Goal: Task Accomplishment & Management: Manage account settings

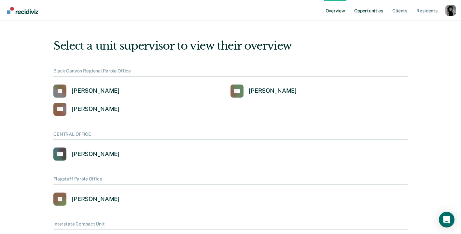
click at [370, 16] on link "Opportunities" at bounding box center [369, 10] width 32 height 21
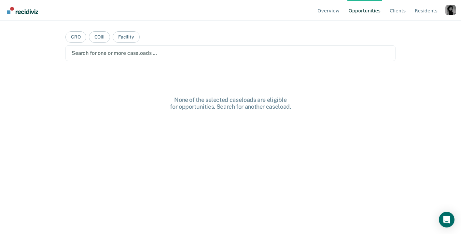
click at [453, 6] on div "Profile dropdown button" at bounding box center [451, 10] width 10 height 10
click at [418, 28] on link "Profile" at bounding box center [425, 31] width 42 height 6
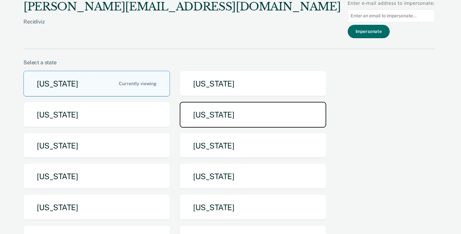
click at [229, 120] on button "[US_STATE]" at bounding box center [253, 115] width 147 height 26
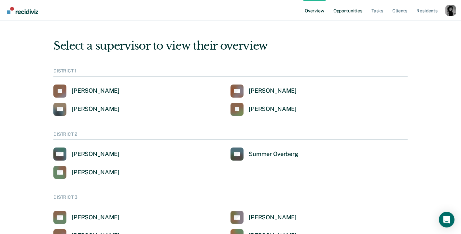
click at [348, 11] on link "Opportunities" at bounding box center [348, 10] width 32 height 21
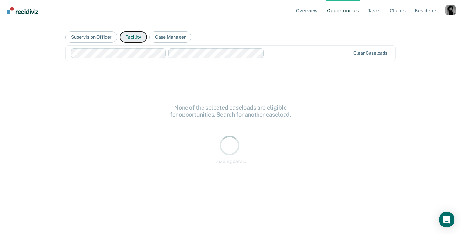
click at [134, 39] on button "Facility" at bounding box center [133, 36] width 27 height 11
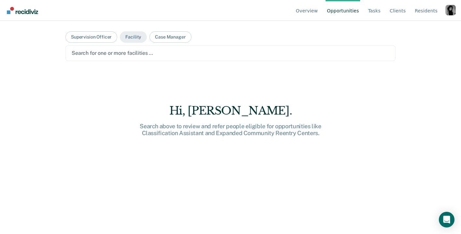
click at [142, 56] on div at bounding box center [231, 52] width 318 height 7
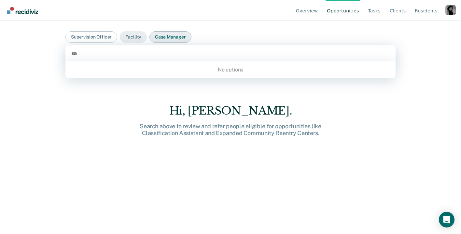
type input "s"
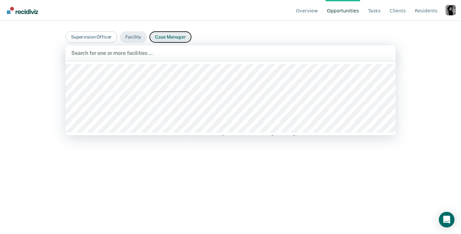
click at [176, 36] on button "Case Manager" at bounding box center [170, 36] width 42 height 11
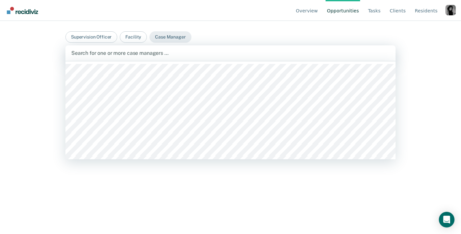
click at [175, 47] on div "Search for one or more case managers …" at bounding box center [230, 53] width 330 height 16
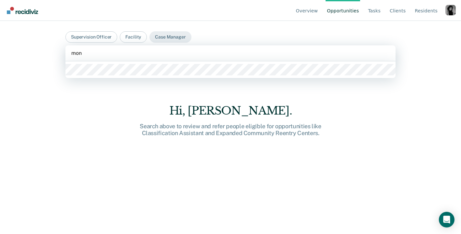
type input "mont"
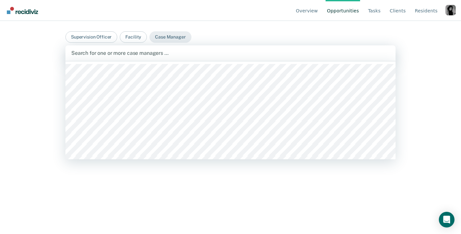
click at [225, 15] on nav "Overview Opportunities Tasks Client s Resident s Profile How it works Go to Sys…" at bounding box center [230, 10] width 451 height 21
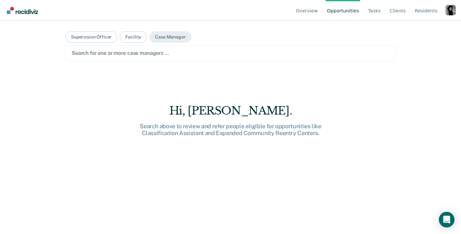
click at [449, 11] on div "Profile dropdown button" at bounding box center [451, 10] width 10 height 10
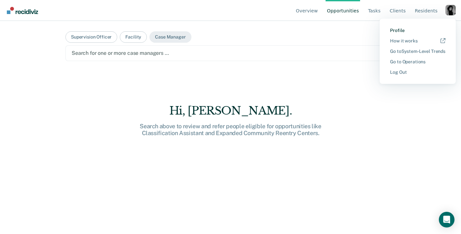
click at [400, 31] on link "Profile" at bounding box center [417, 31] width 55 height 6
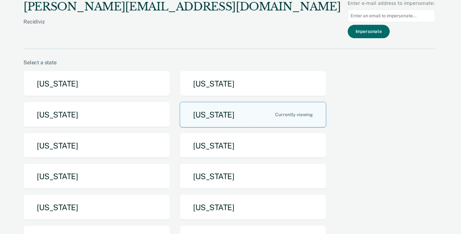
click at [379, 20] on input "Main chart and filter content" at bounding box center [391, 15] width 87 height 13
paste input "mhansen@idoc.idaho.gov"
type input "mhansen@idoc.idaho.gov"
click at [379, 28] on button "Impersonate" at bounding box center [369, 31] width 42 height 13
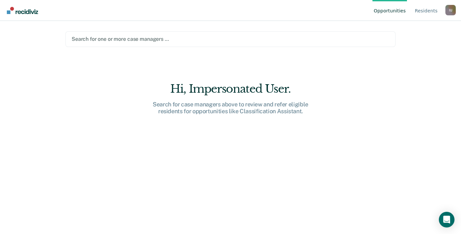
click at [155, 40] on div at bounding box center [231, 38] width 318 height 7
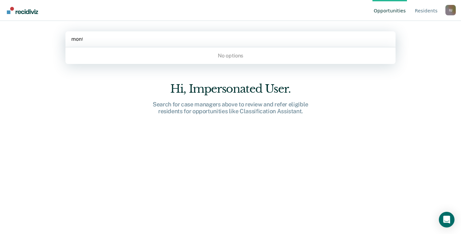
type input "monte"
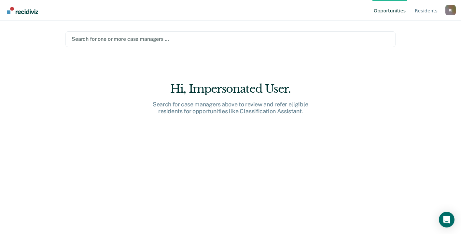
click at [206, 39] on div at bounding box center [231, 38] width 318 height 7
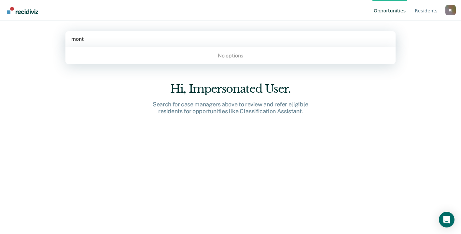
type input "monte"
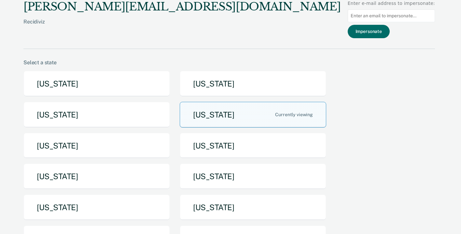
click at [358, 16] on input "Main chart and filter content" at bounding box center [391, 15] width 87 height 13
paste input "mhansen@idoc.idaho.gov"
type input "mhansen@idoc.idaho.gov"
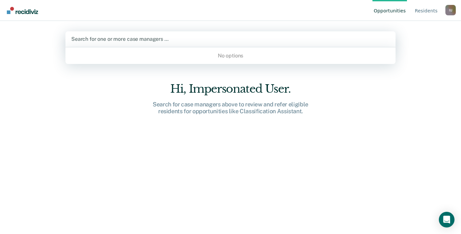
click at [165, 41] on div at bounding box center [230, 38] width 319 height 7
type input "monte"
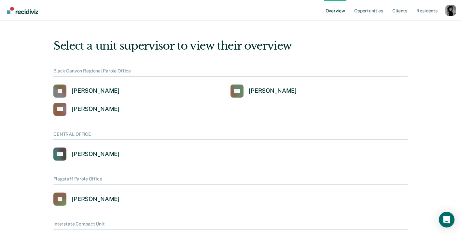
click at [445, 7] on ul "Overview Opportunities Client s Resident s" at bounding box center [384, 10] width 121 height 21
click at [446, 8] on div "Profile dropdown button" at bounding box center [451, 10] width 10 height 10
click at [406, 29] on link "Profile" at bounding box center [425, 30] width 42 height 6
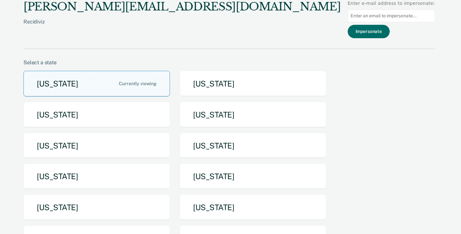
click at [378, 16] on input "Main chart and filter content" at bounding box center [391, 15] width 87 height 13
paste input "demencer@idocl.idaho.gov"
click at [394, 16] on input "demencer@idocl.idaho.gov" at bounding box center [391, 15] width 87 height 13
type input "demencer@idoc.idaho.gov"
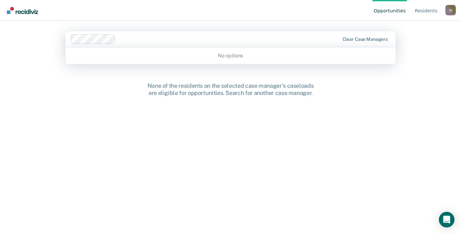
click at [149, 36] on div at bounding box center [228, 38] width 221 height 7
click at [151, 14] on nav "Opportunities Resident s Impersonated User I U Profile How it works Log Out" at bounding box center [230, 10] width 451 height 21
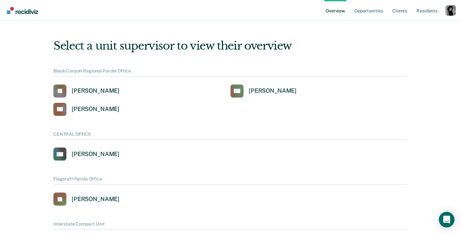
click at [446, 9] on div "Profile dropdown button" at bounding box center [451, 10] width 10 height 10
click at [410, 31] on link "Profile" at bounding box center [425, 30] width 42 height 6
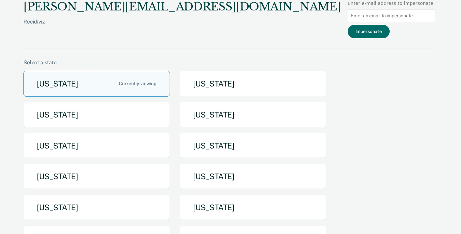
click at [372, 13] on input "Main chart and filter content" at bounding box center [391, 15] width 87 height 13
paste input "[EMAIL_ADDRESS][DOMAIN_NAME][US_STATE]"
type input "[EMAIL_ADDRESS][DOMAIN_NAME][US_STATE]"
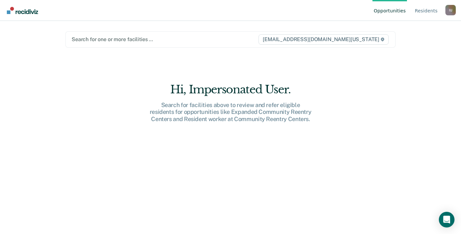
click at [161, 39] on div at bounding box center [165, 38] width 186 height 7
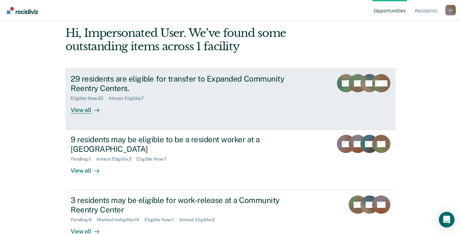
scroll to position [54, 0]
